Goal: Check status: Check status

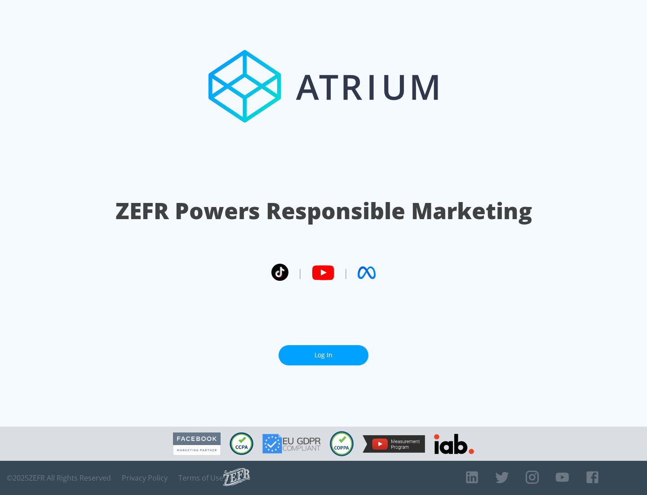
click at [324, 355] on link "Log In" at bounding box center [324, 355] width 90 height 20
